Goal: Information Seeking & Learning: Learn about a topic

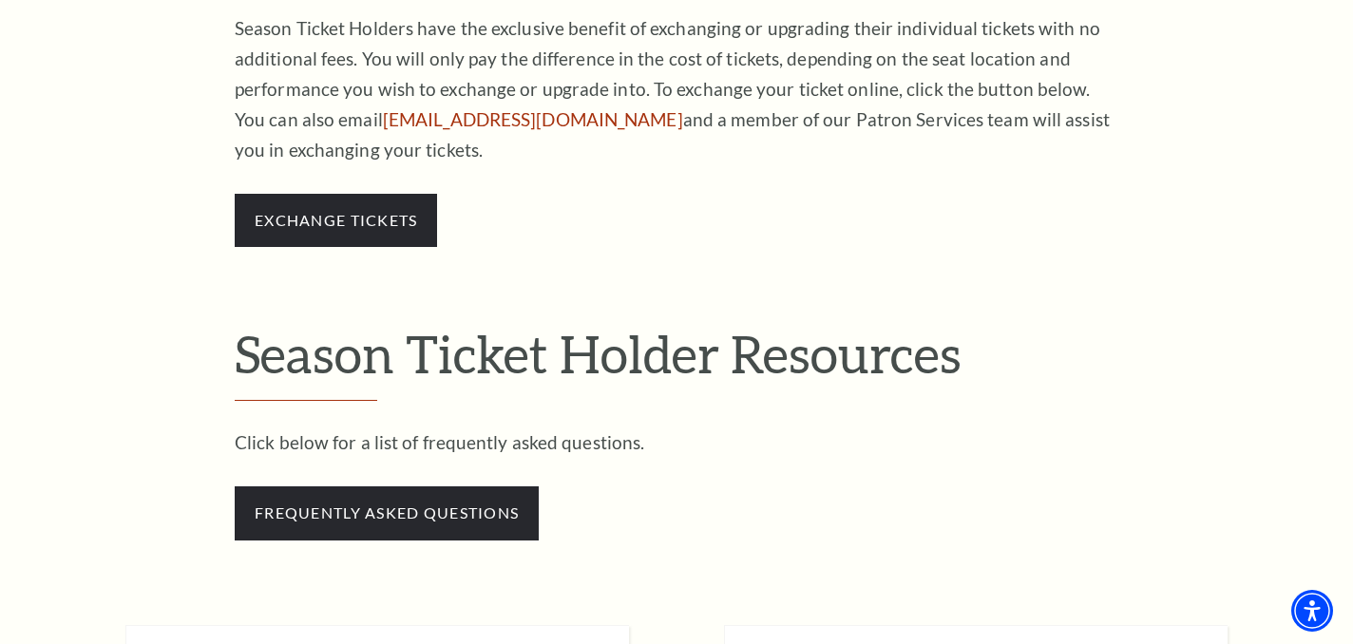
scroll to position [1568, 0]
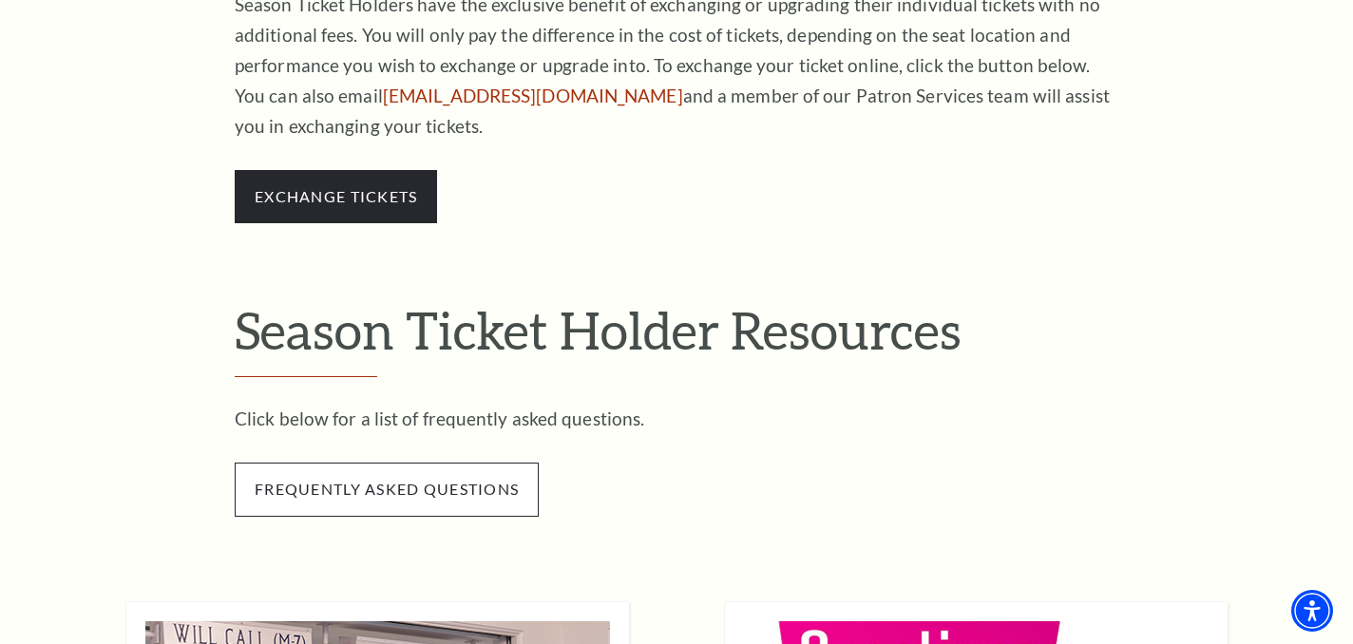
click at [496, 500] on span "frequently asked questions" at bounding box center [387, 489] width 304 height 53
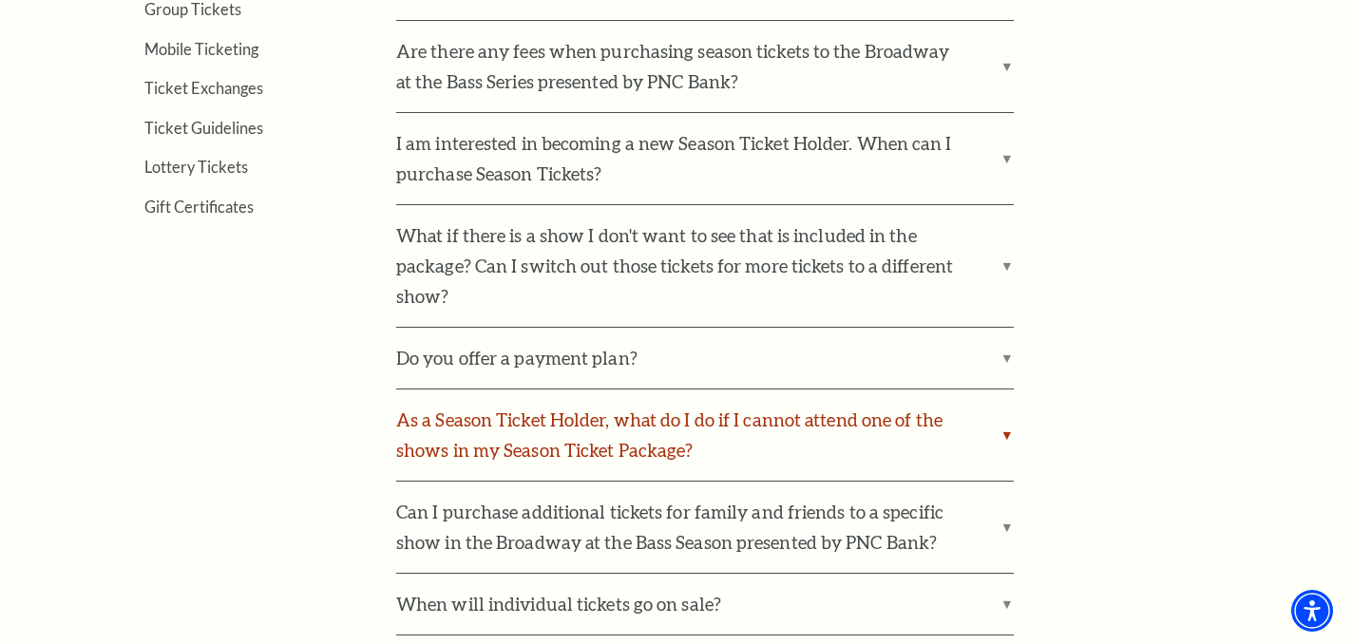
scroll to position [794, 0]
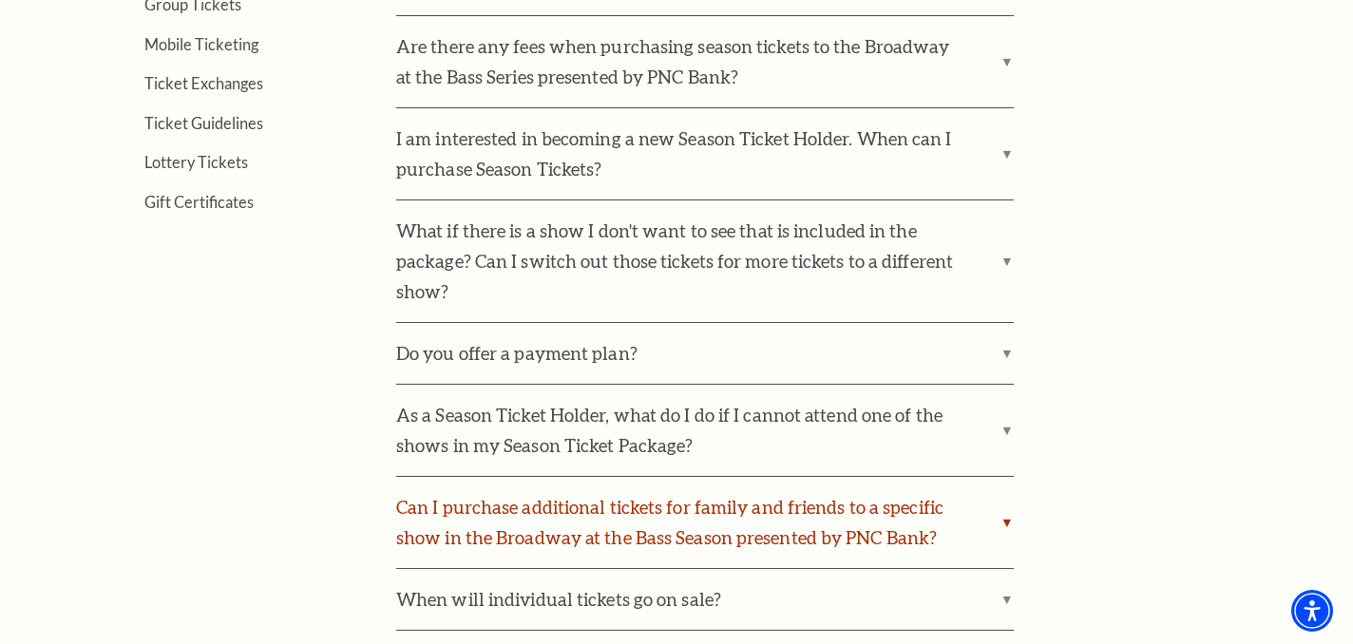
click at [1008, 521] on label "Can I purchase additional tickets for family and friends to a specific show in …" at bounding box center [705, 522] width 618 height 91
click at [0, 0] on input "Can I purchase additional tickets for family and friends to a specific show in …" at bounding box center [0, 0] width 0 height 0
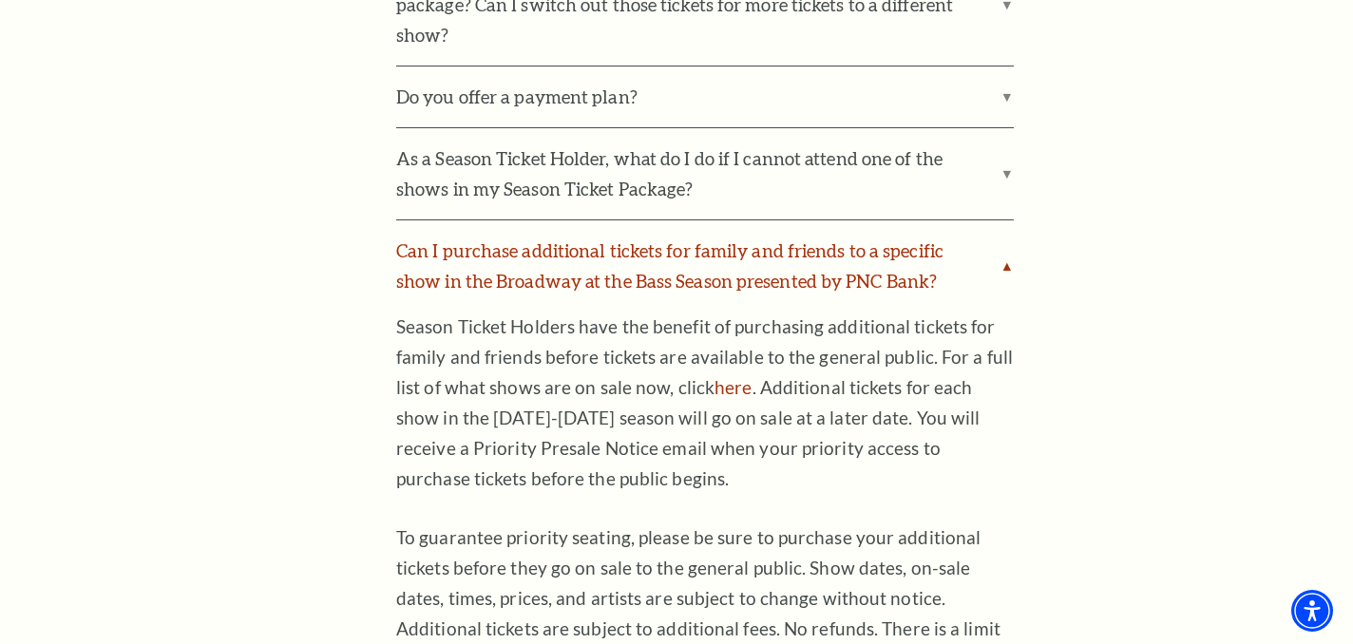
scroll to position [1055, 0]
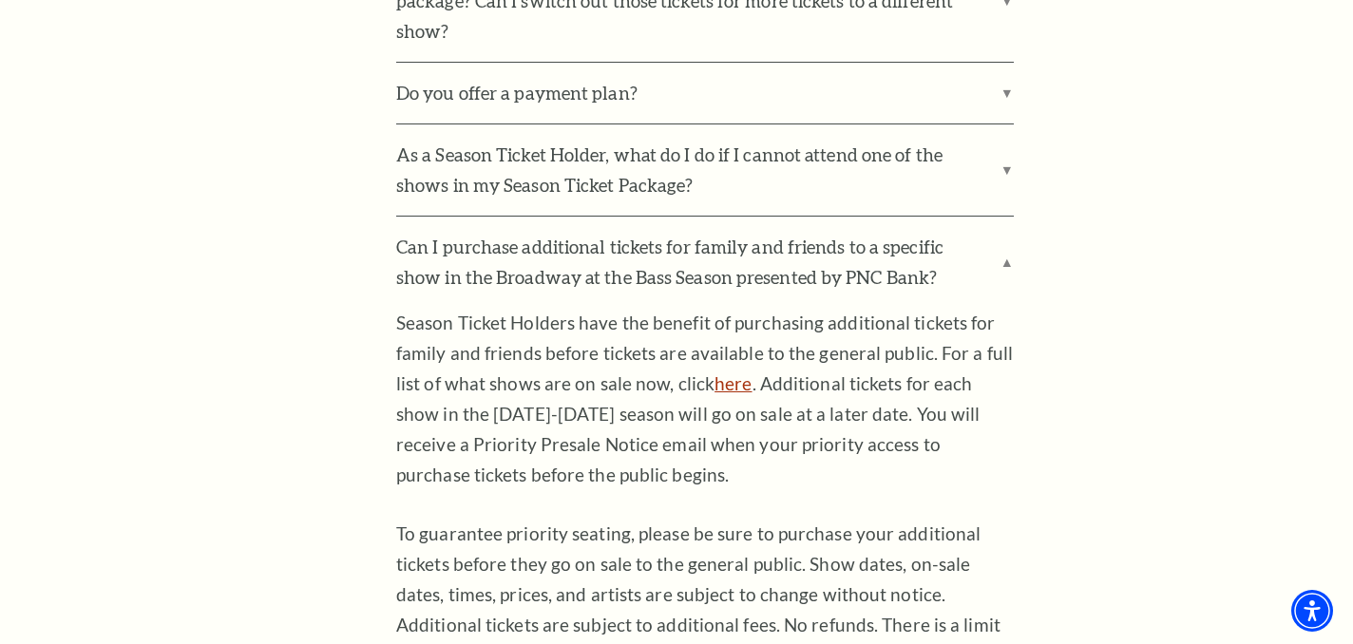
click at [729, 383] on link "here" at bounding box center [733, 384] width 37 height 22
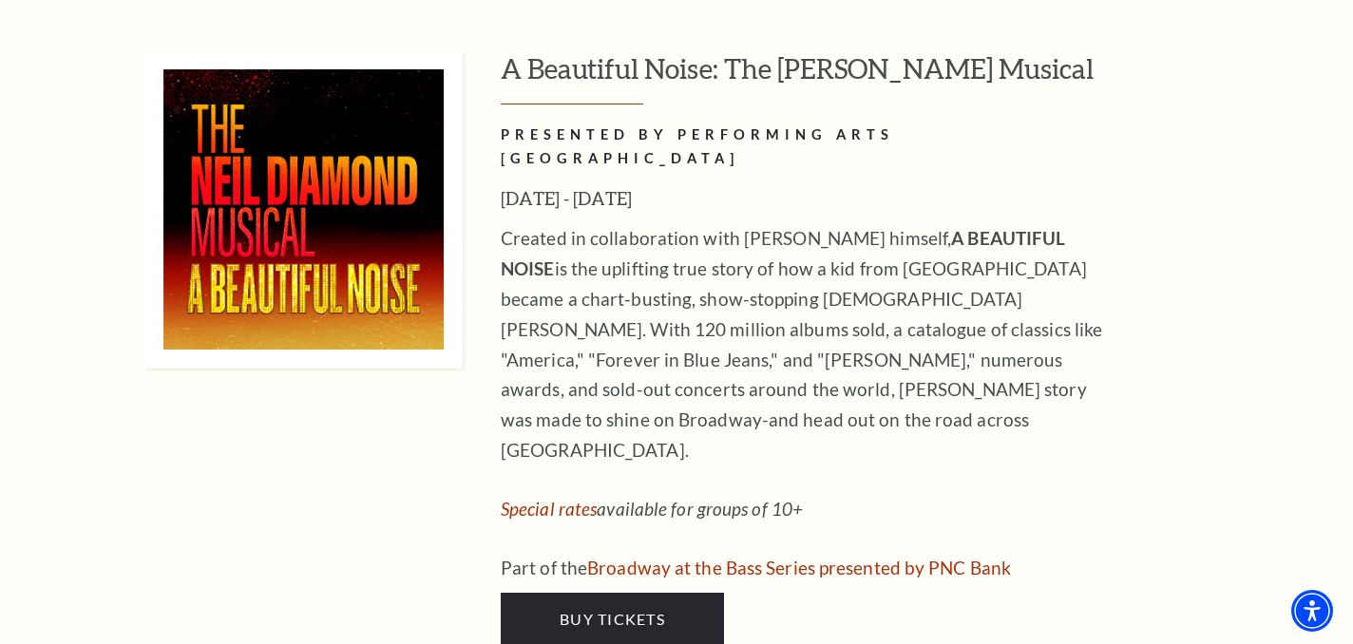
scroll to position [5050, 0]
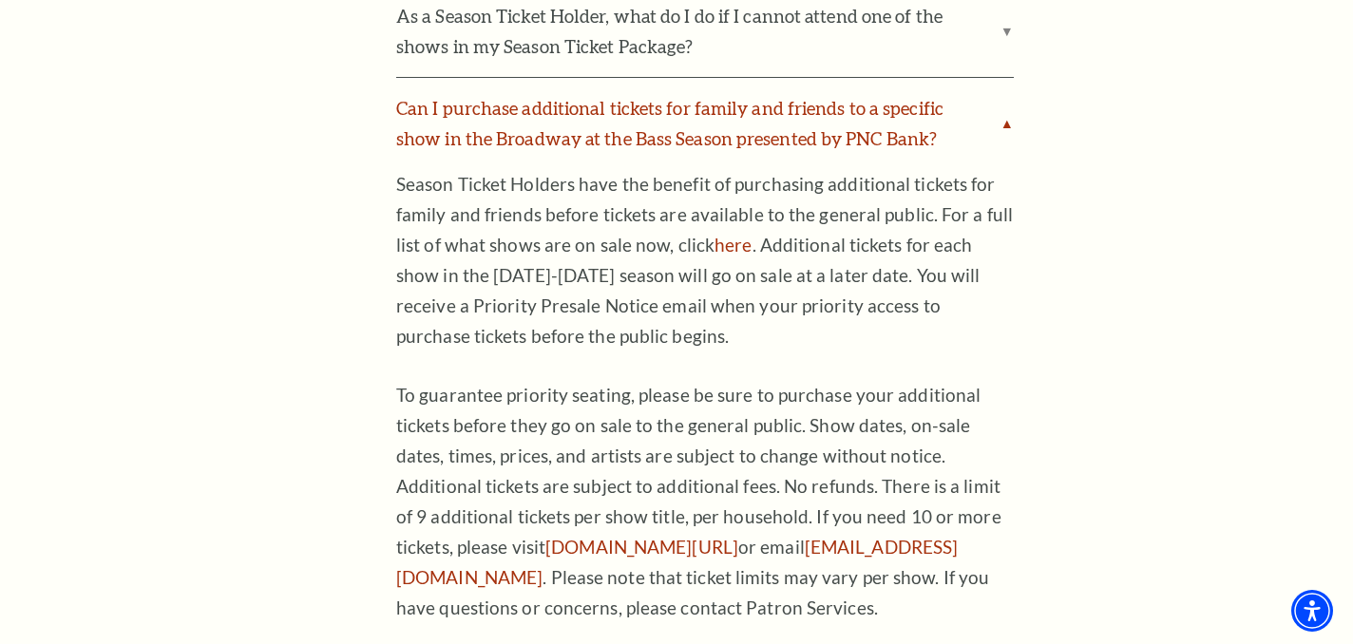
scroll to position [1255, 0]
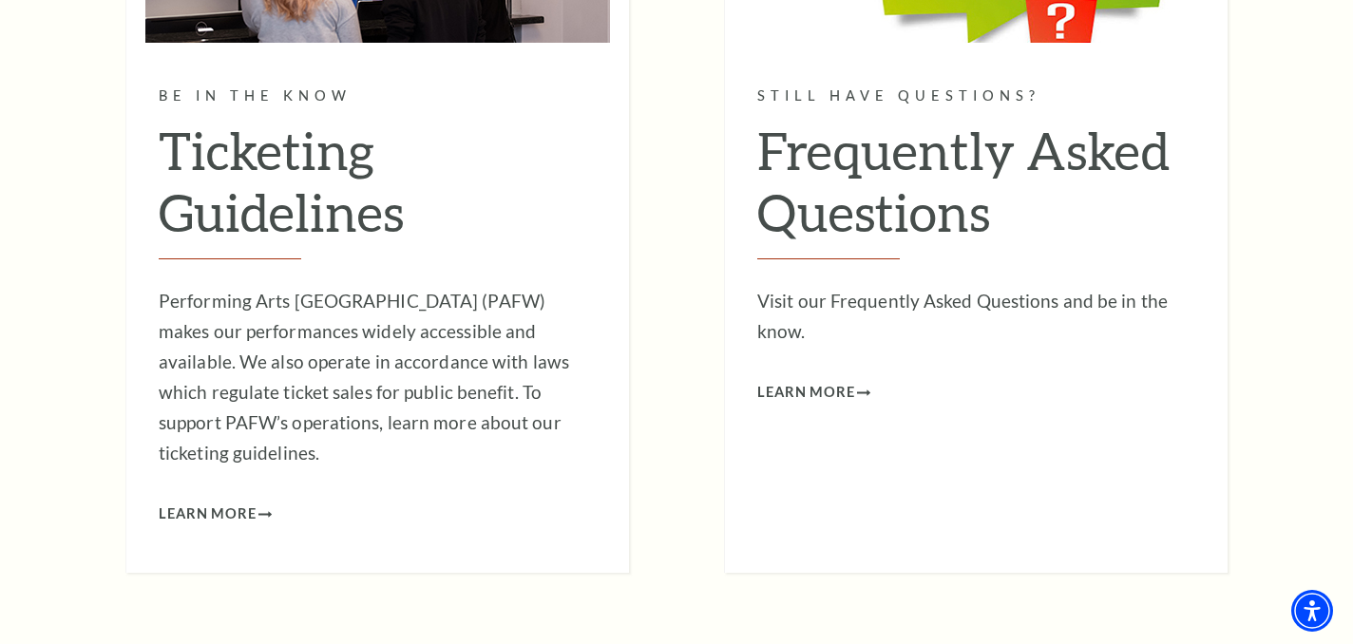
scroll to position [2386, 0]
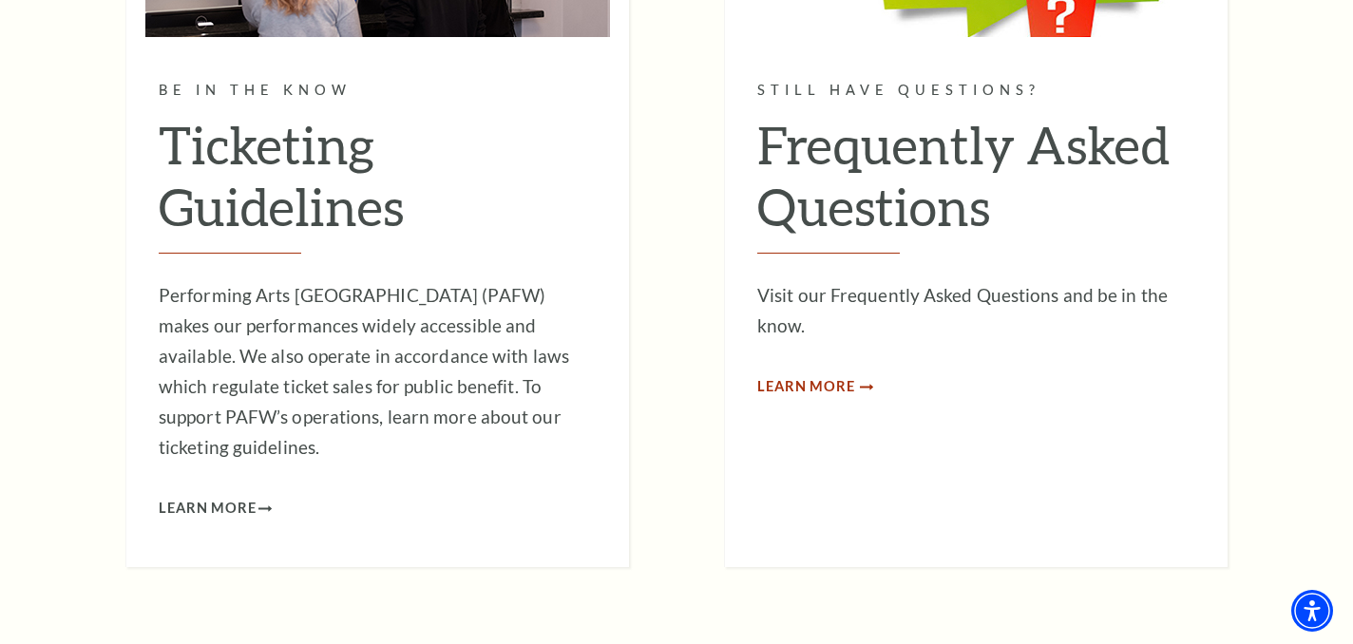
click at [801, 386] on span "Learn More" at bounding box center [806, 387] width 98 height 24
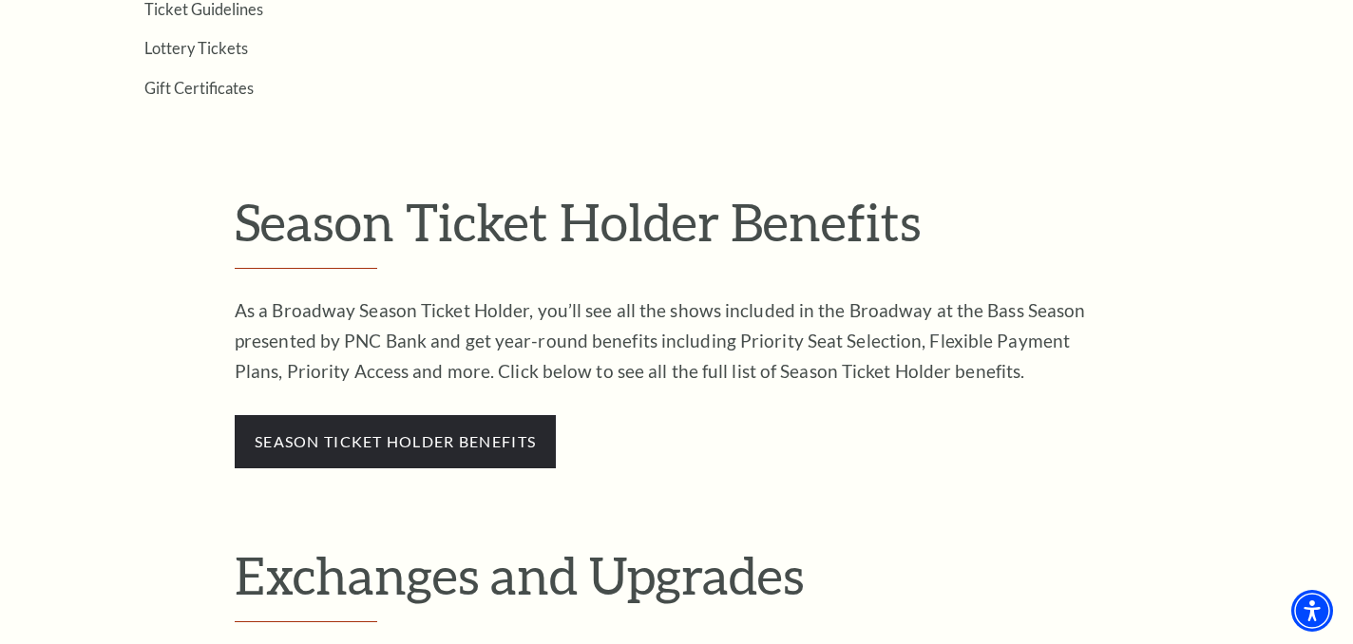
scroll to position [886, 0]
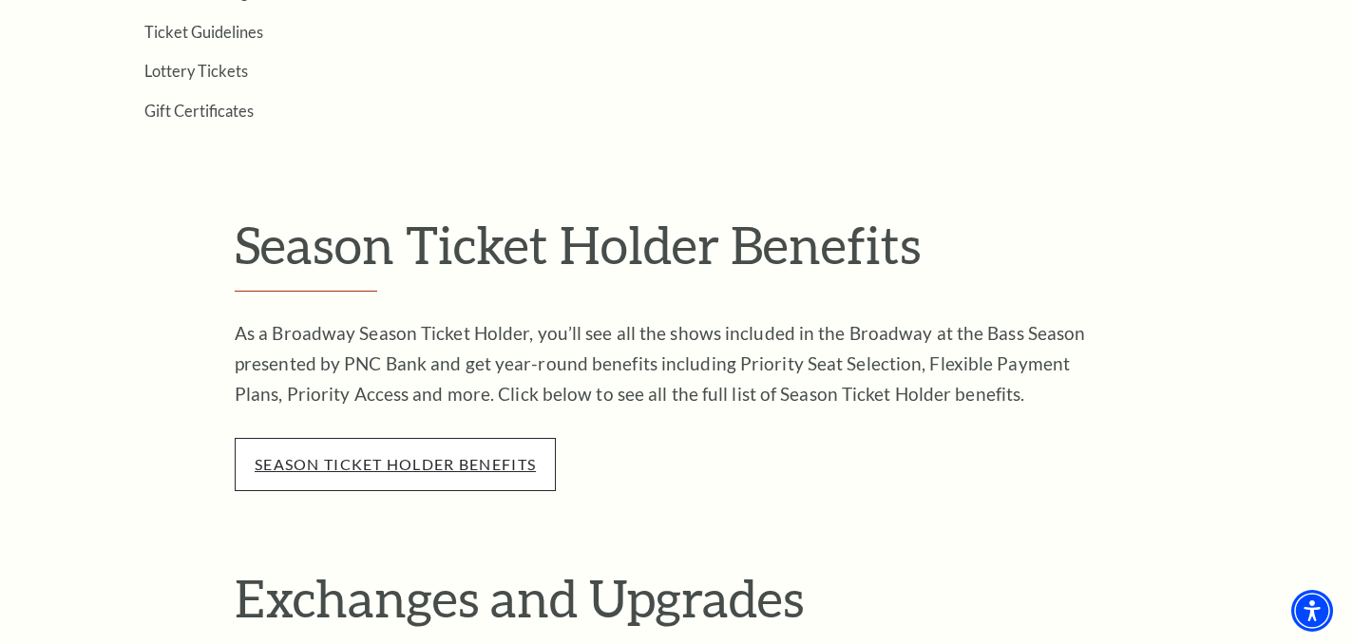
click at [491, 460] on link "season ticket holder benefits" at bounding box center [395, 464] width 281 height 18
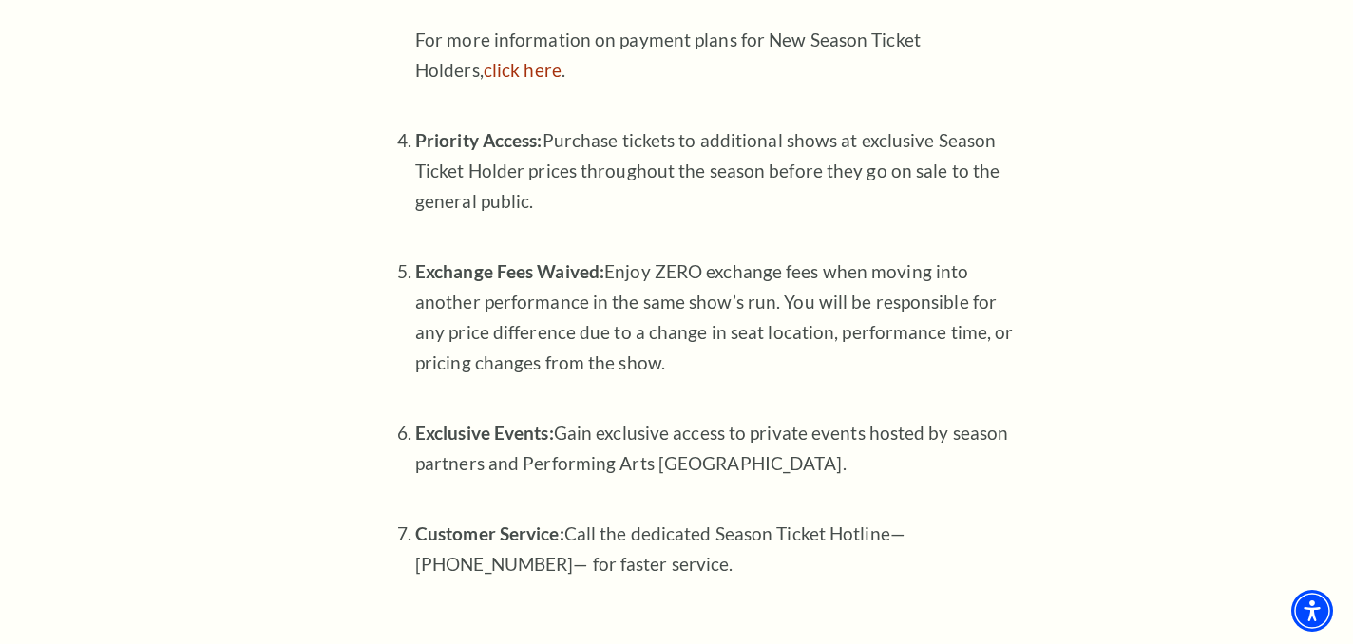
scroll to position [1138, 0]
